Goal: Task Accomplishment & Management: Manage account settings

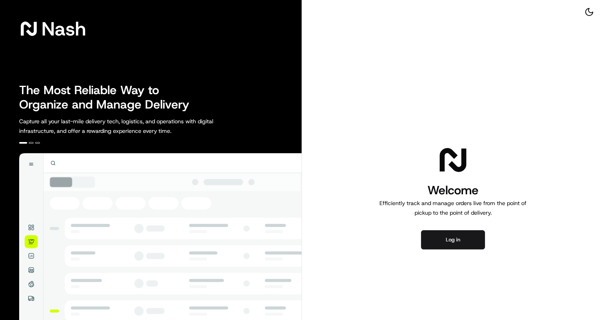
click at [447, 251] on div "Welcome Efficiently track and manage orders live from the point of pickup to th…" at bounding box center [453, 197] width 302 height 394
click at [446, 244] on button "Log in" at bounding box center [453, 240] width 64 height 19
